Goal: Transaction & Acquisition: Download file/media

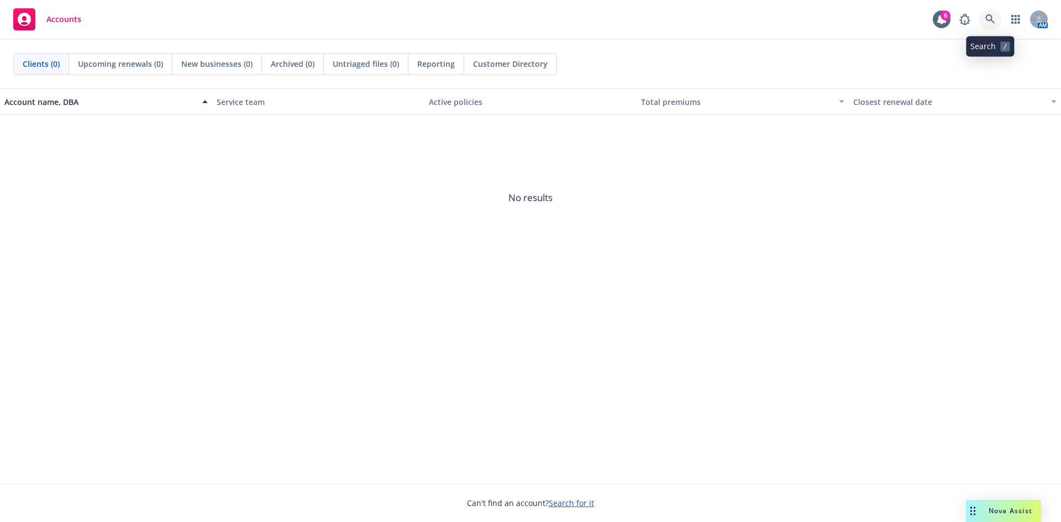
click at [989, 18] on icon at bounding box center [990, 19] width 10 height 10
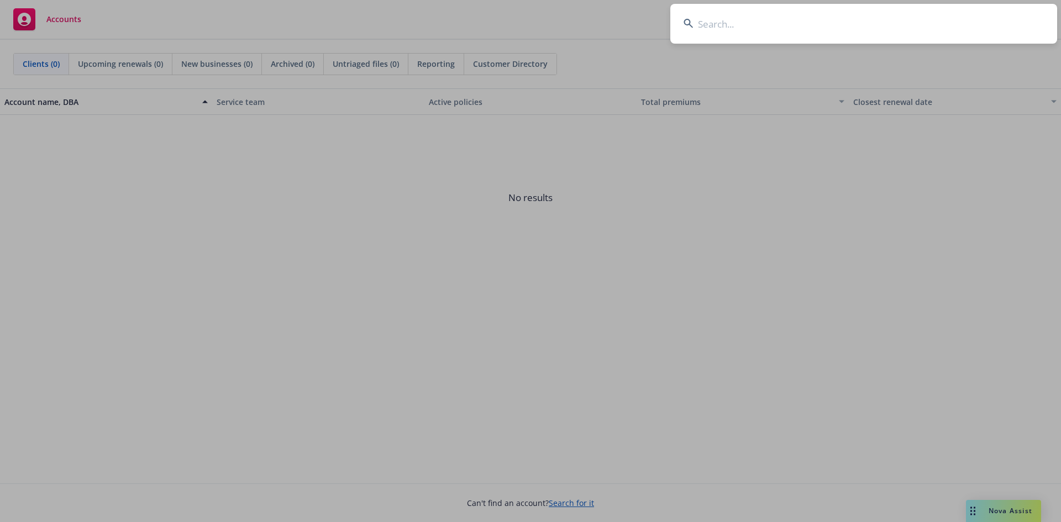
click at [749, 36] on input at bounding box center [863, 24] width 387 height 40
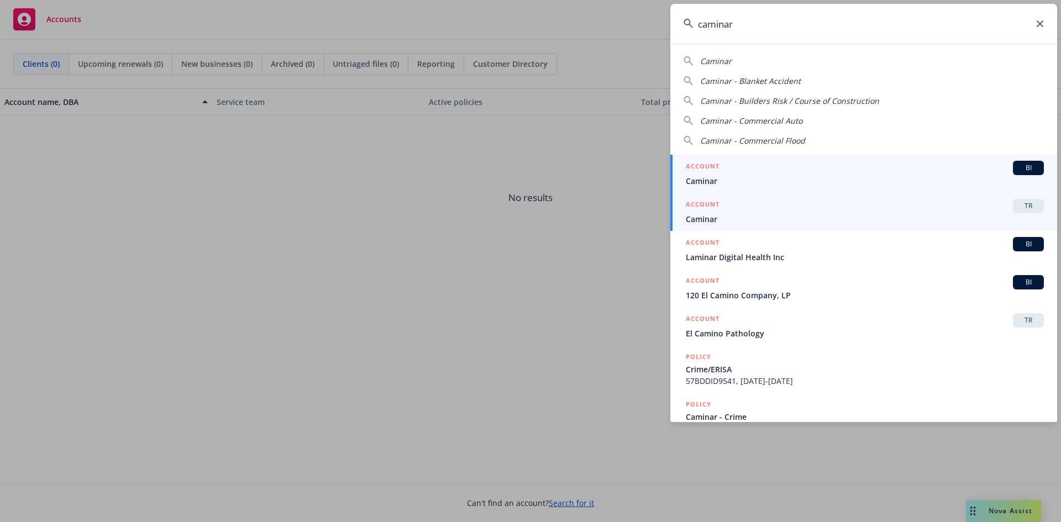
type input "caminar"
click at [1017, 205] on span "TR" at bounding box center [1028, 206] width 22 height 10
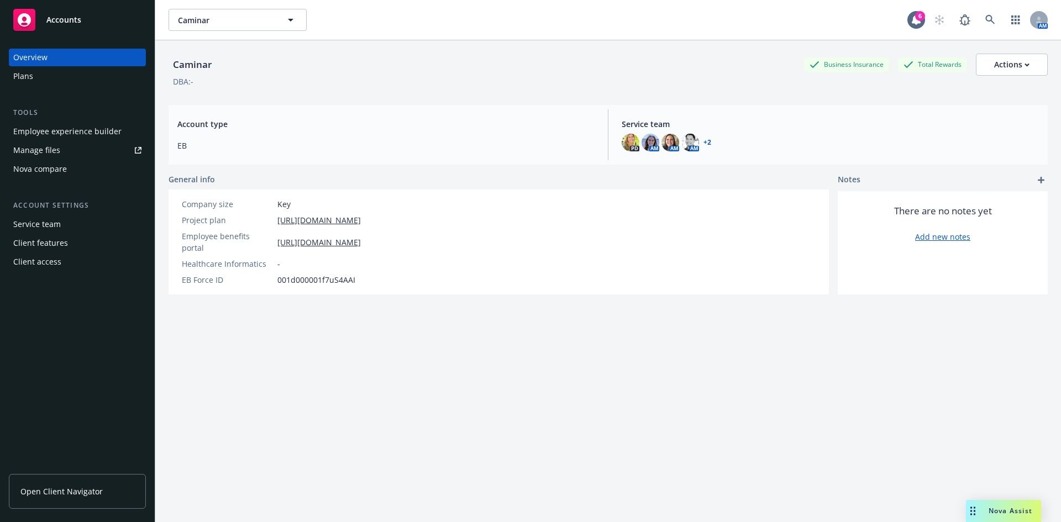
click at [60, 150] on link "Manage files" at bounding box center [77, 150] width 137 height 18
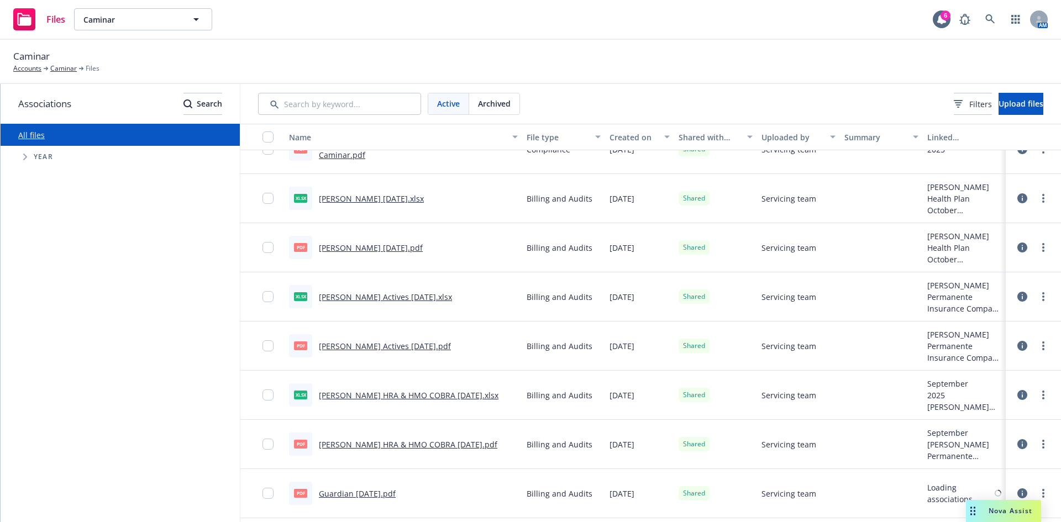
scroll to position [552, 0]
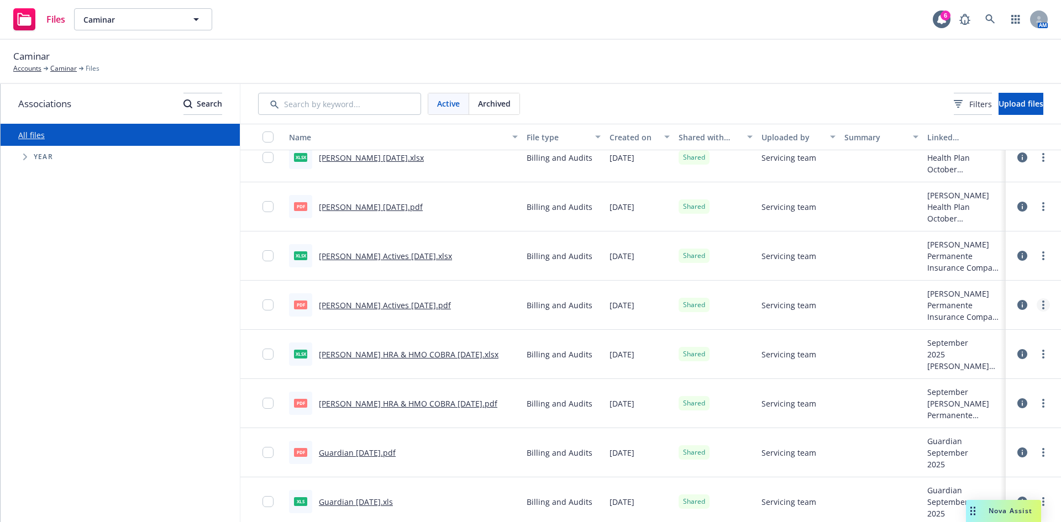
click at [1036, 304] on link "more" at bounding box center [1042, 304] width 13 height 13
drag, startPoint x: 981, startPoint y: 370, endPoint x: 740, endPoint y: 261, distance: 263.8
click at [981, 370] on link "Download" at bounding box center [986, 372] width 110 height 22
